Goal: Subscribe to service/newsletter

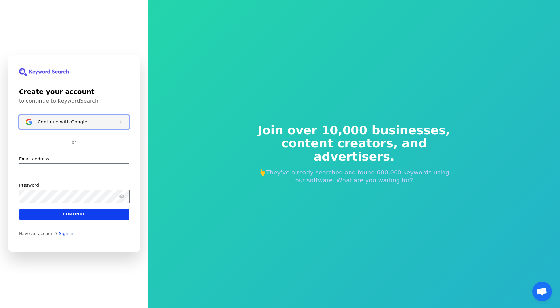
click at [60, 121] on span "Continue with Google" at bounding box center [63, 121] width 50 height 5
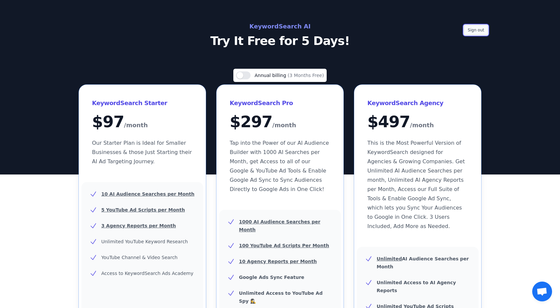
click at [474, 29] on button "Sign out" at bounding box center [476, 30] width 24 height 10
